Goal: Find contact information: Find contact information

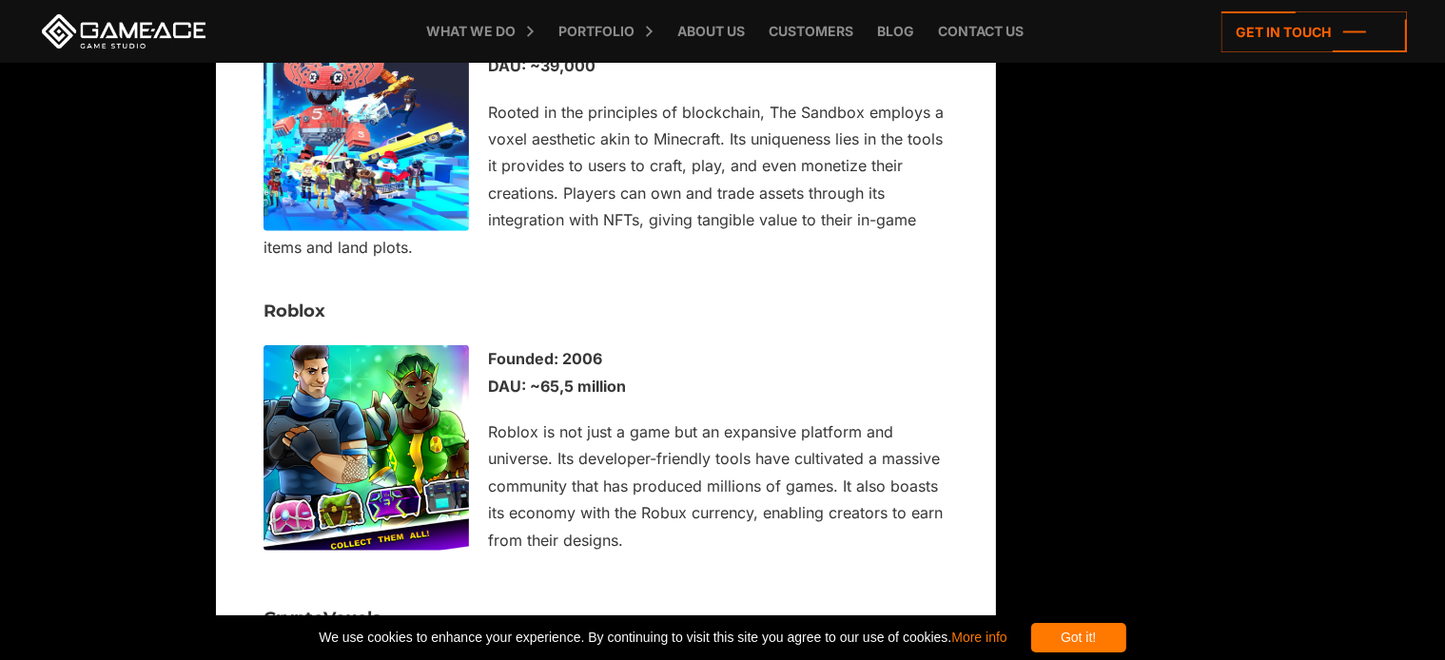
scroll to position [9417, 0]
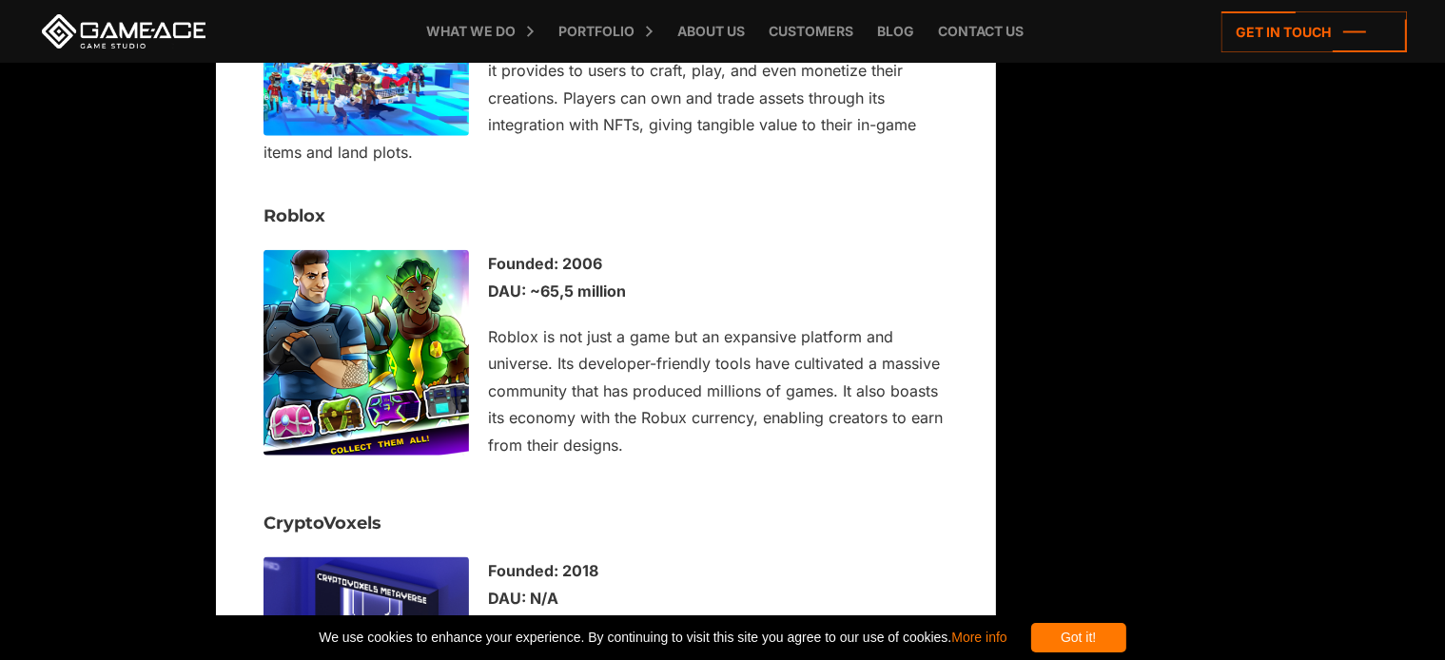
click at [0, 0] on link "Get In Touch" at bounding box center [0, 0] width 0 height 0
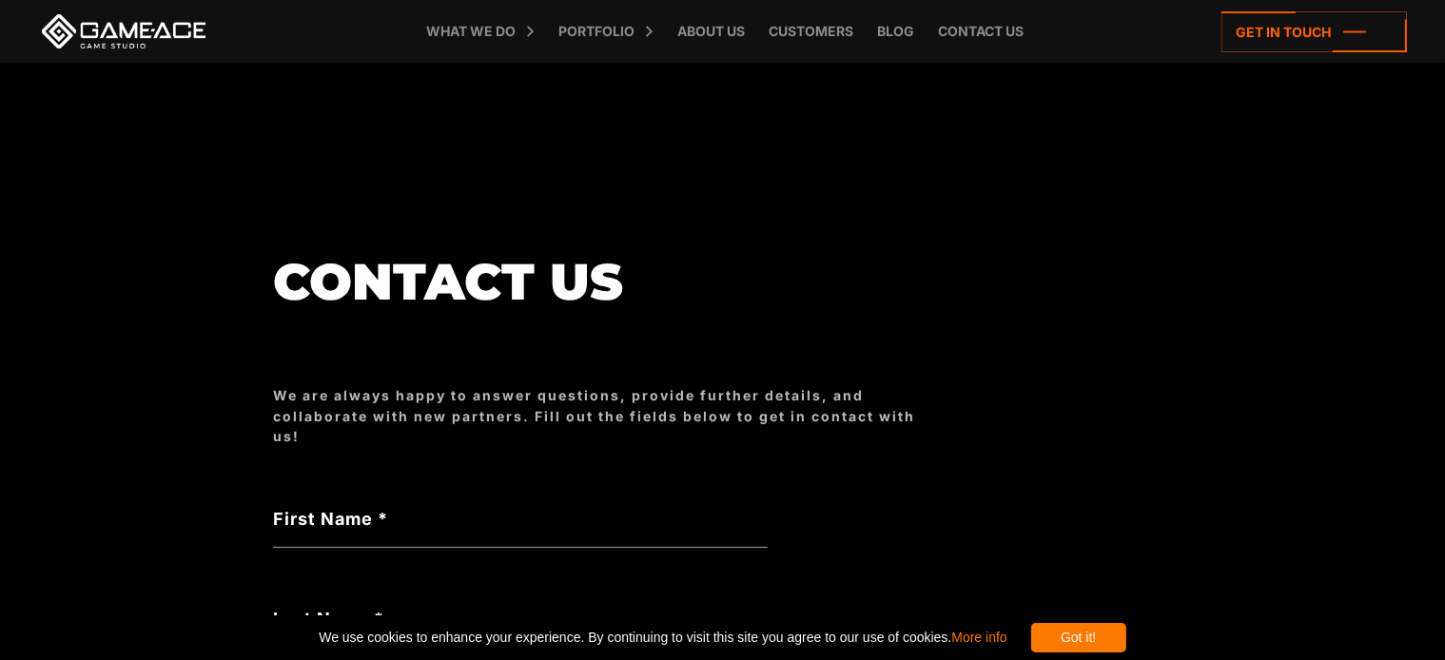
click at [273, 506] on label "First Name *" at bounding box center [520, 519] width 495 height 26
click at [273, 504] on input "First Name *" at bounding box center [520, 526] width 495 height 44
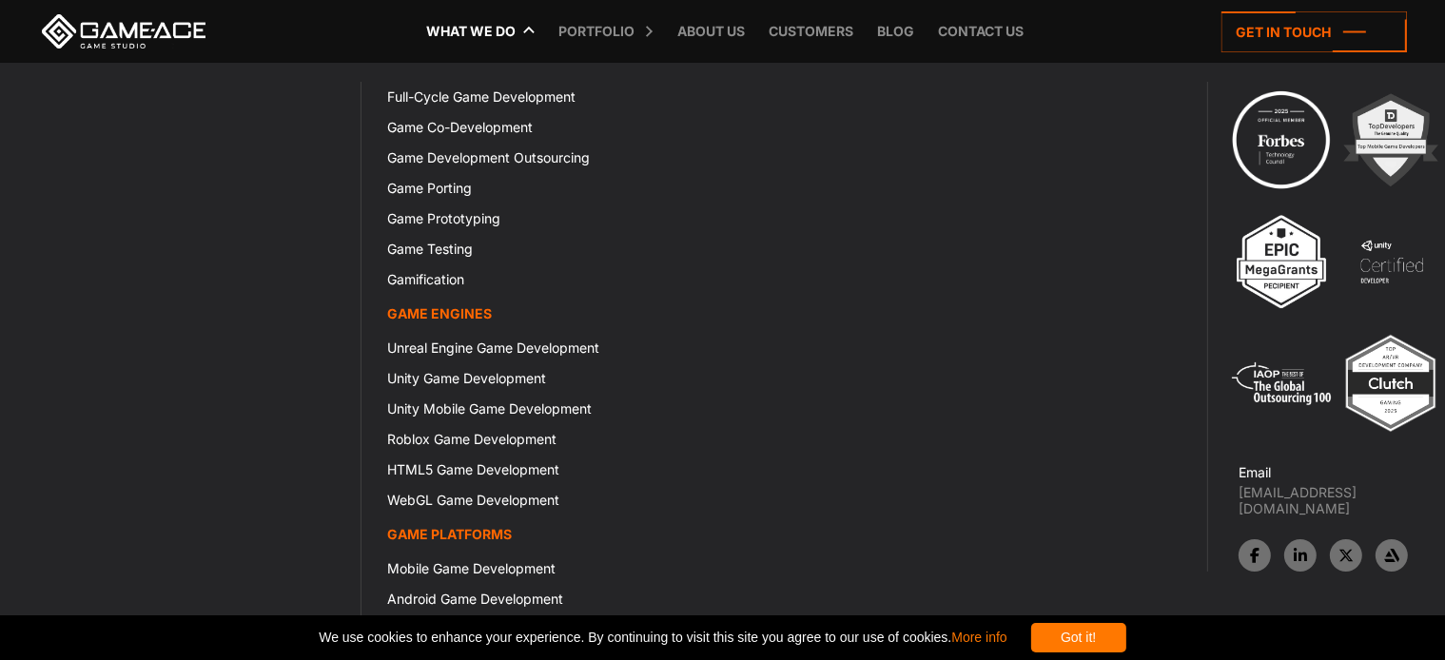
scroll to position [4471, 0]
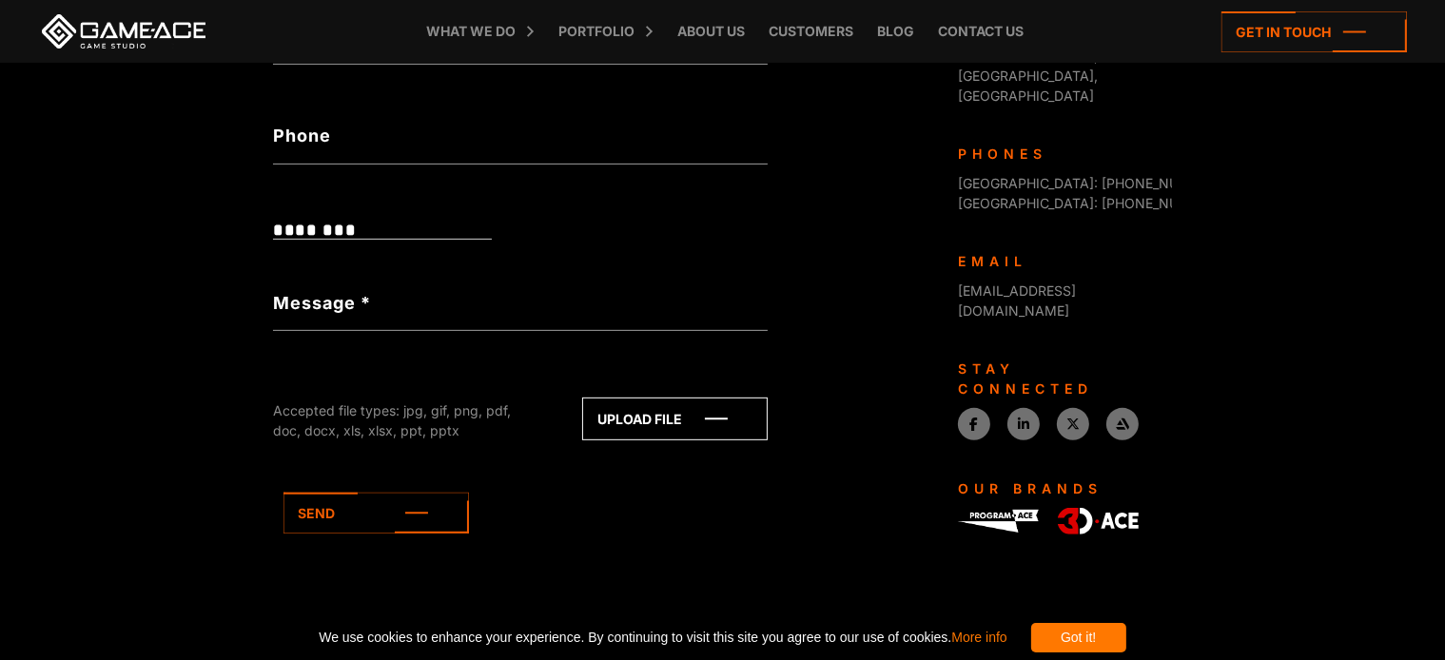
scroll to position [2591, 0]
click at [0, 0] on icon at bounding box center [0, 0] width 0 height 0
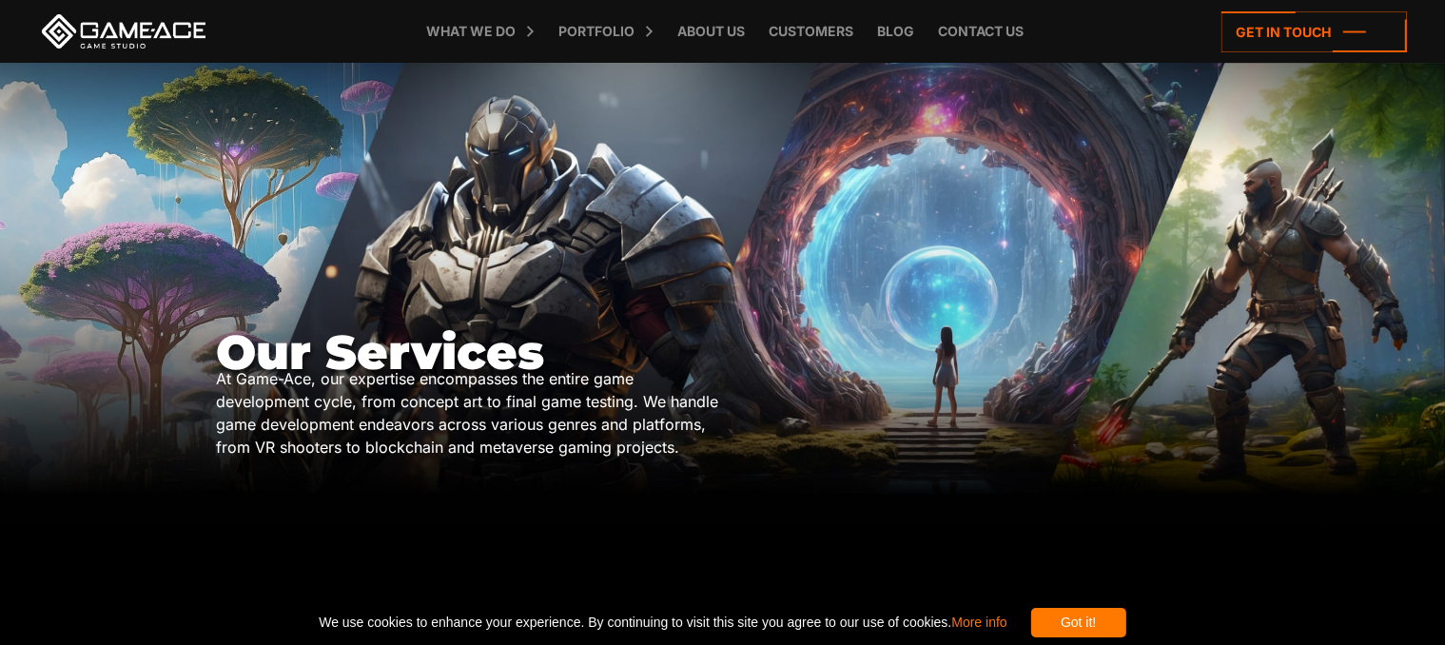
click at [322, 367] on div "At Game-Ace, our expertise encompasses the entire game development cycle, from …" at bounding box center [469, 412] width 507 height 91
